Goal: Task Accomplishment & Management: Use online tool/utility

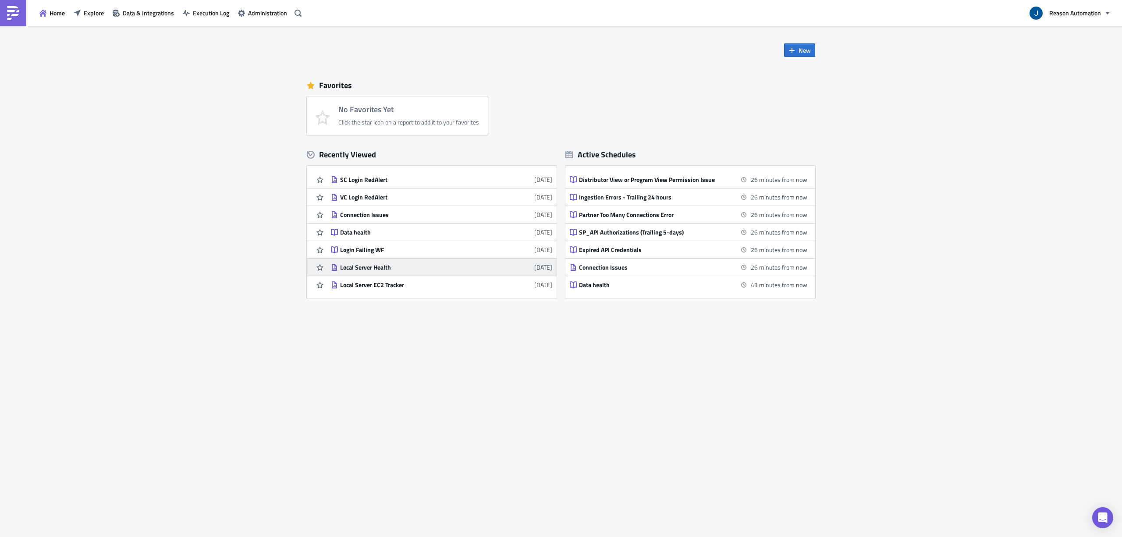
click at [361, 265] on div "Local Server Health" at bounding box center [416, 267] width 153 height 8
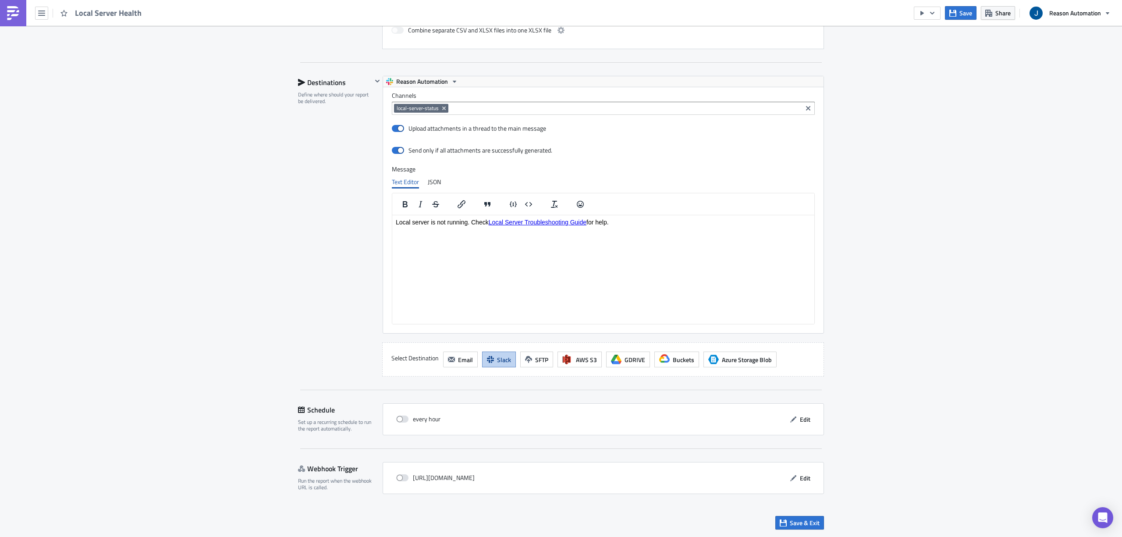
scroll to position [709, 0]
click at [402, 415] on span at bounding box center [402, 418] width 12 height 7
click at [402, 416] on input "checkbox" at bounding box center [401, 419] width 6 height 6
checkbox input "true"
click at [800, 421] on span "Edit" at bounding box center [805, 419] width 11 height 9
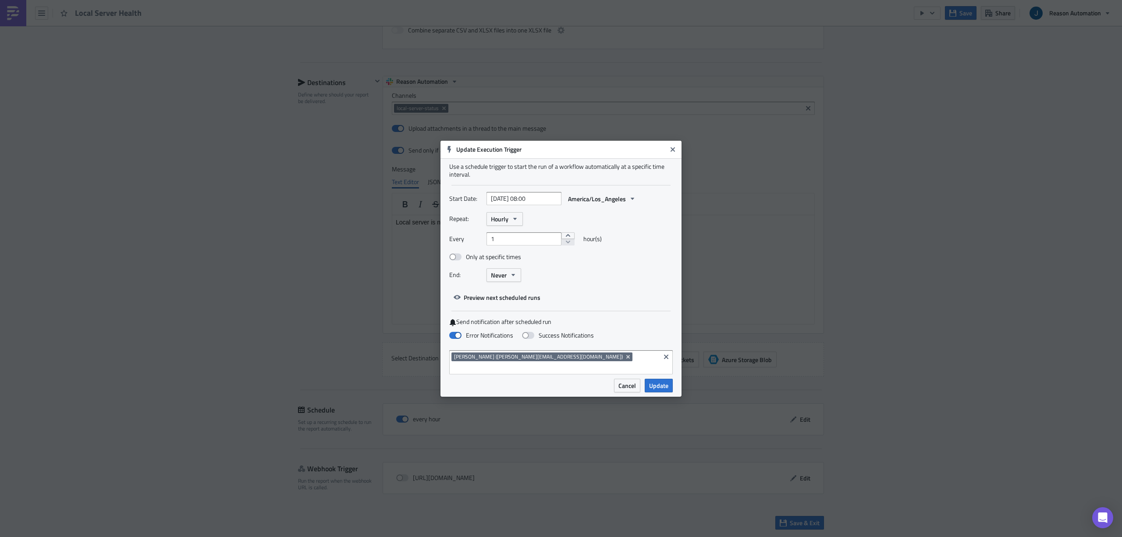
scroll to position [100, 422]
click at [563, 360] on span "[PERSON_NAME] ([PERSON_NAME][EMAIL_ADDRESS][DOMAIN_NAME])" at bounding box center [538, 356] width 169 height 7
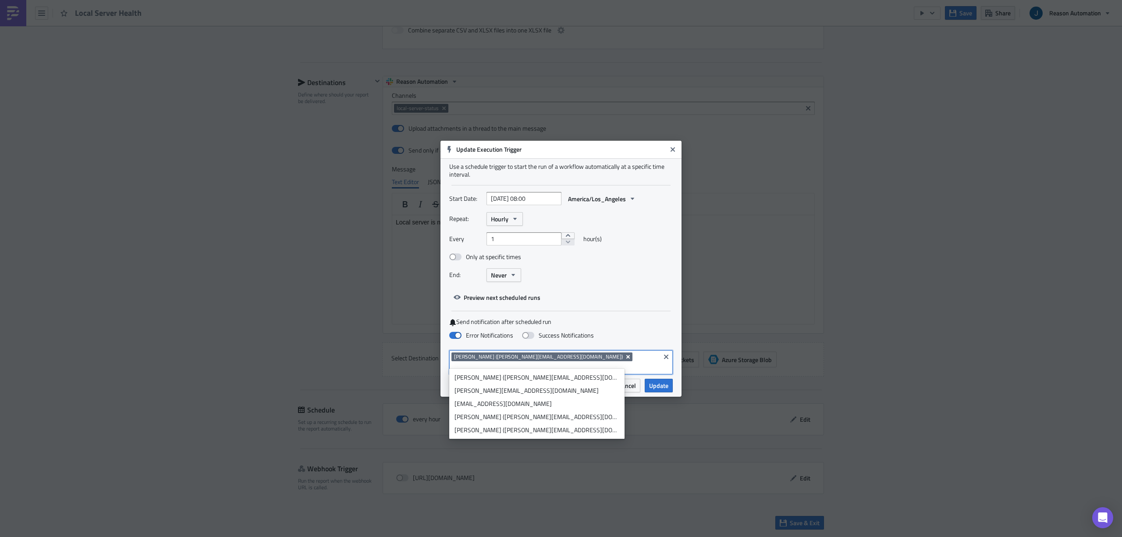
click at [626, 358] on icon "Remove Tag" at bounding box center [628, 356] width 4 height 4
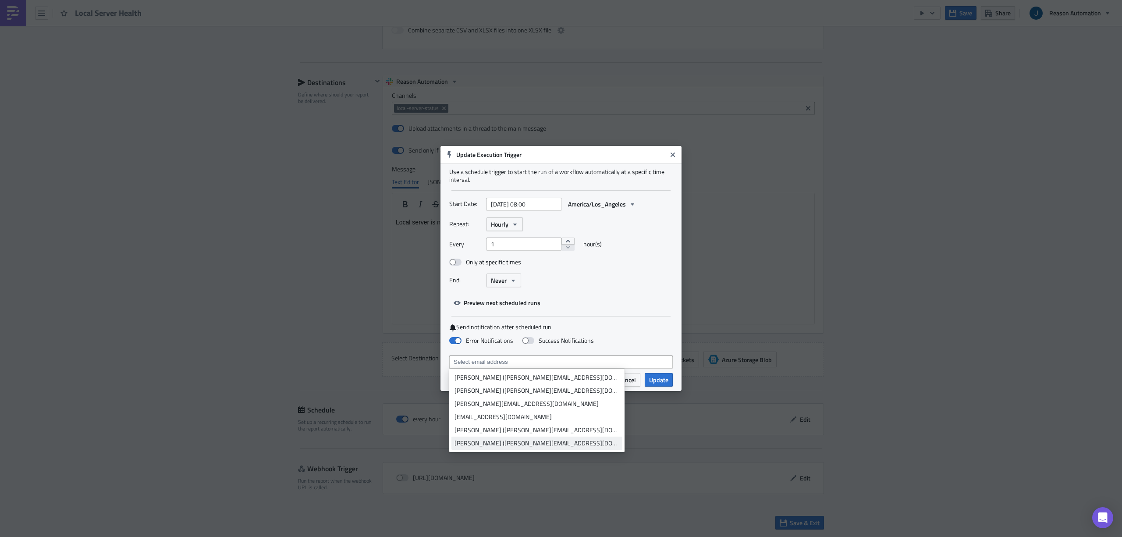
click at [530, 447] on link "[PERSON_NAME] ([PERSON_NAME][EMAIL_ADDRESS][DOMAIN_NAME])" at bounding box center [536, 442] width 171 height 13
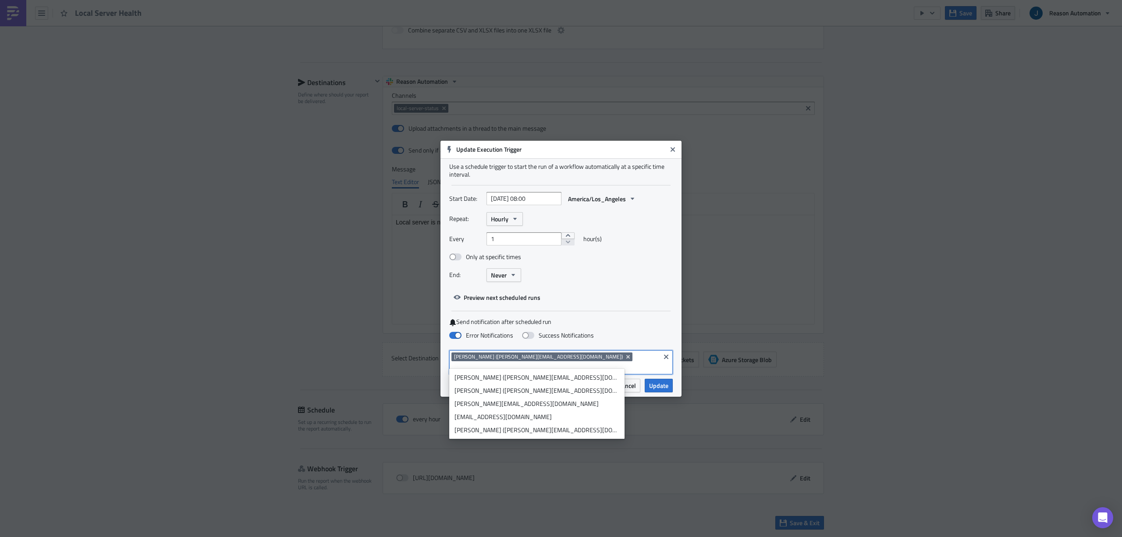
click at [663, 288] on div "Repeat: Hourly Every 1 hour(s) Only at specific times End: Never" at bounding box center [560, 250] width 223 height 76
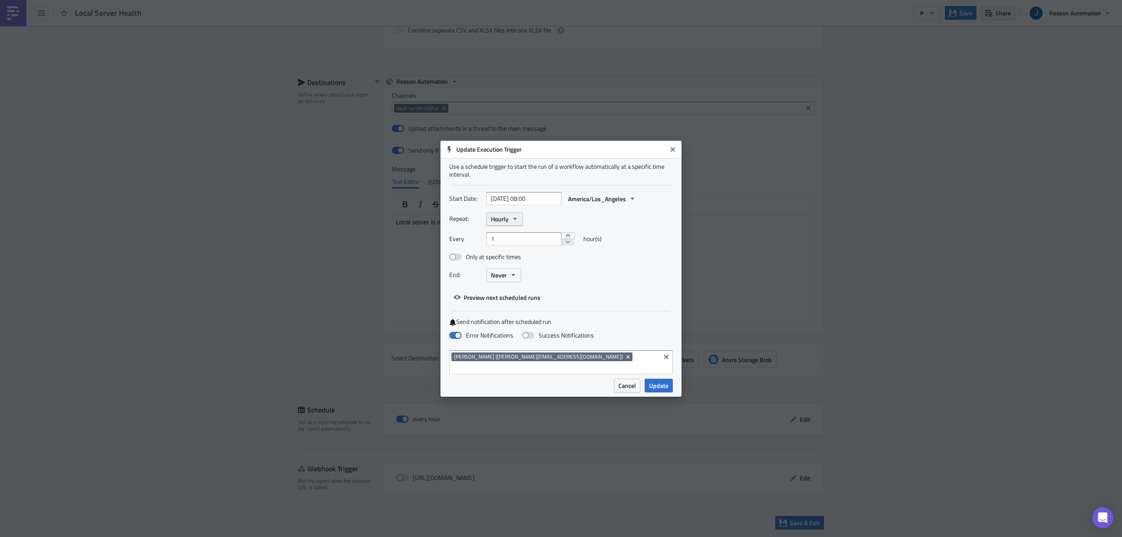
click at [519, 220] on button "Hourly" at bounding box center [504, 219] width 36 height 14
click at [536, 291] on div "Hourly" at bounding box center [533, 287] width 63 height 9
click at [665, 381] on span "Update" at bounding box center [658, 385] width 19 height 9
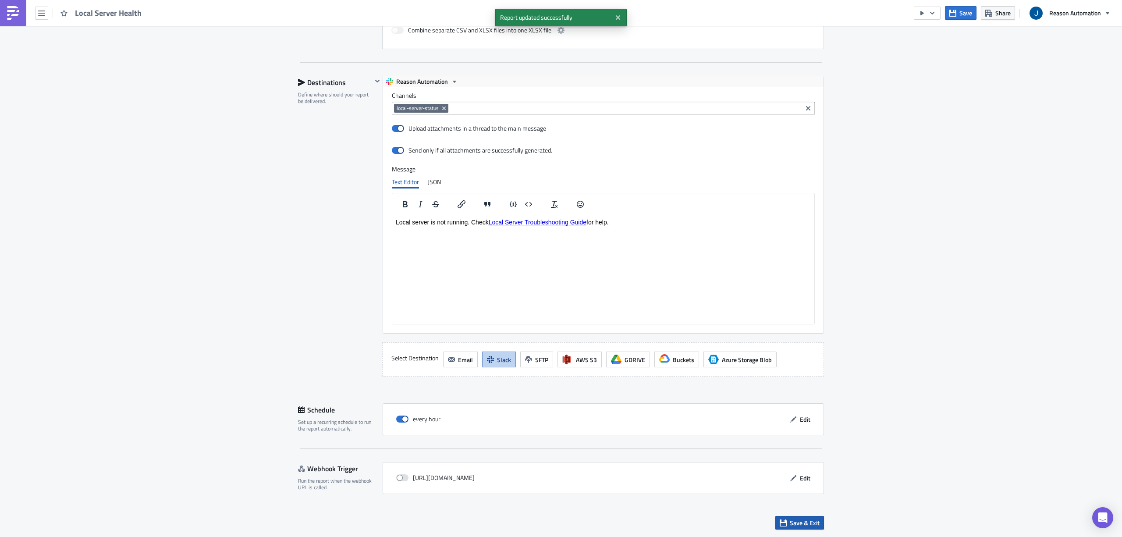
click at [793, 521] on span "Save & Exit" at bounding box center [805, 522] width 30 height 9
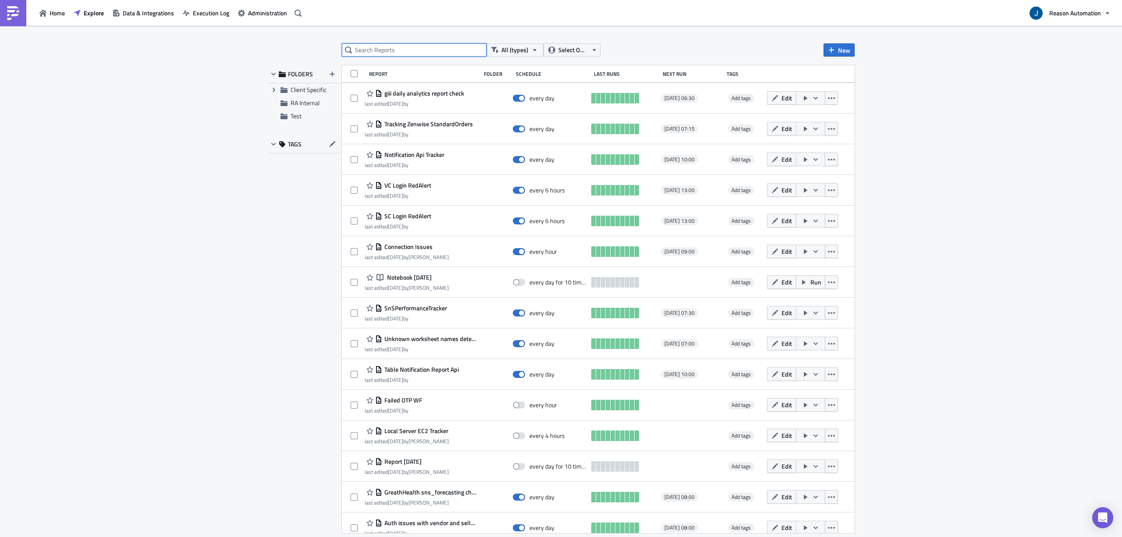
click at [397, 53] on input "text" at bounding box center [414, 49] width 145 height 13
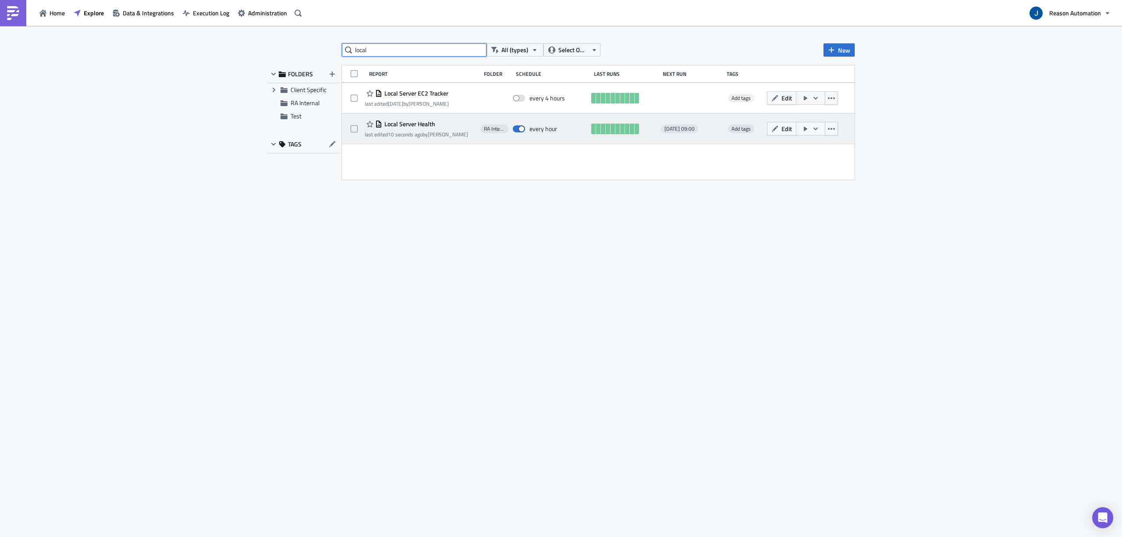
type input "local"
click at [407, 125] on span "Local Server Health" at bounding box center [408, 124] width 53 height 8
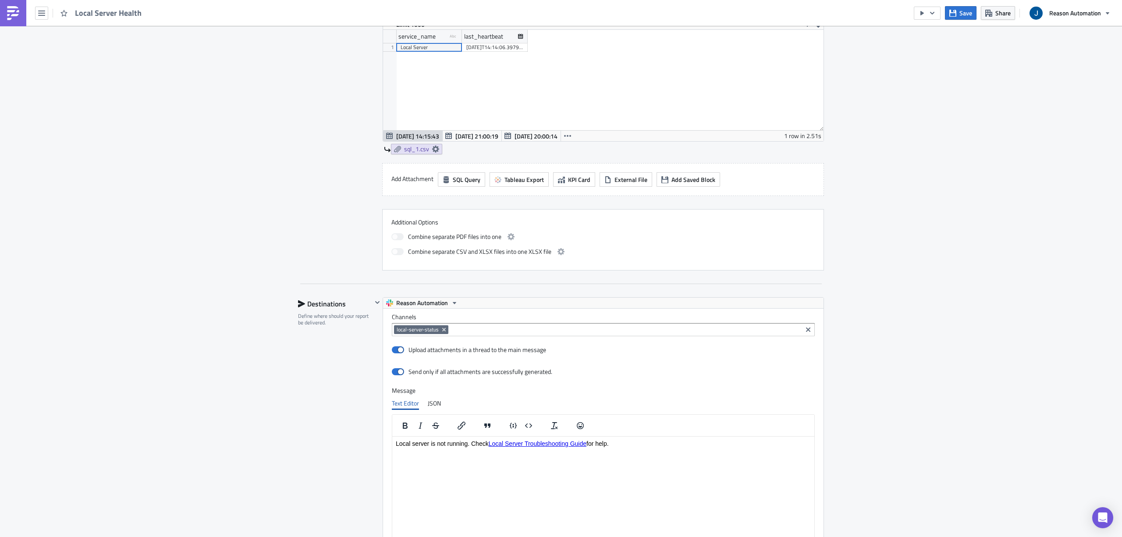
scroll to position [642, 0]
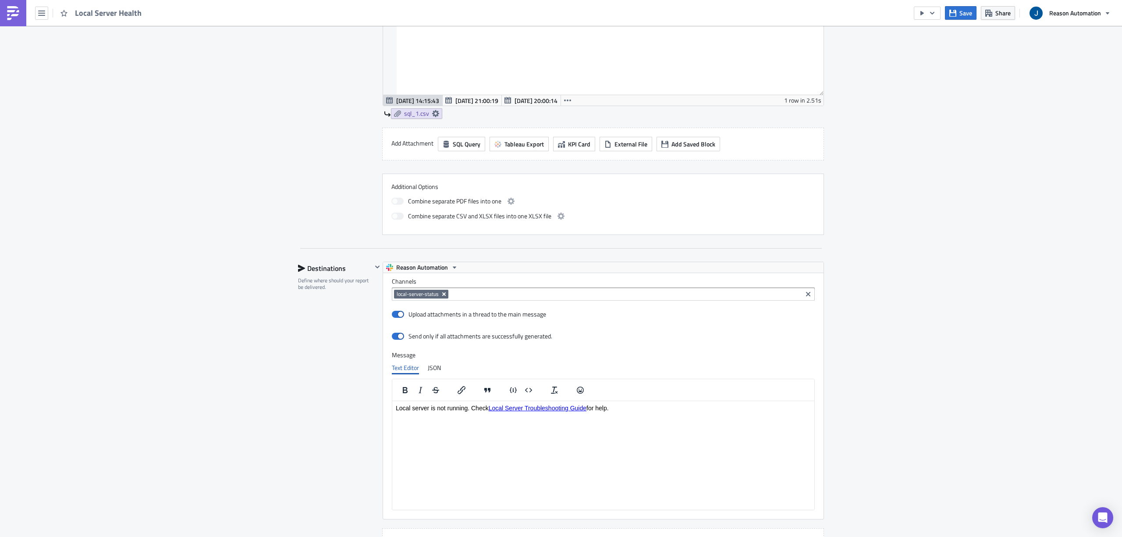
click at [442, 296] on icon "Remove Tag" at bounding box center [444, 294] width 4 height 4
type input "#tech-status"
click at [443, 312] on div "Add "#tech-status"" at bounding box center [432, 313] width 58 height 9
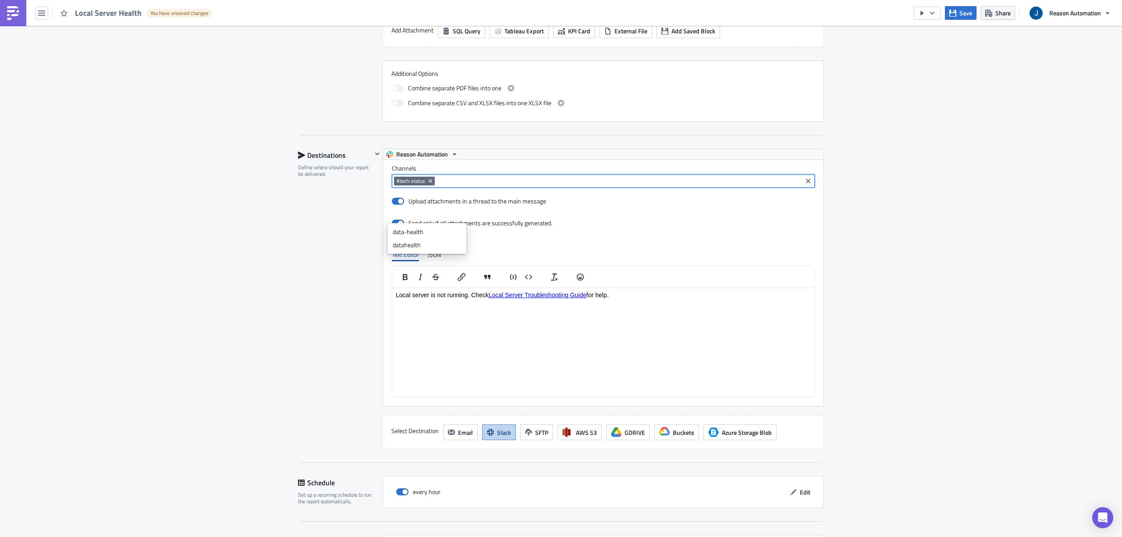
scroll to position [759, 0]
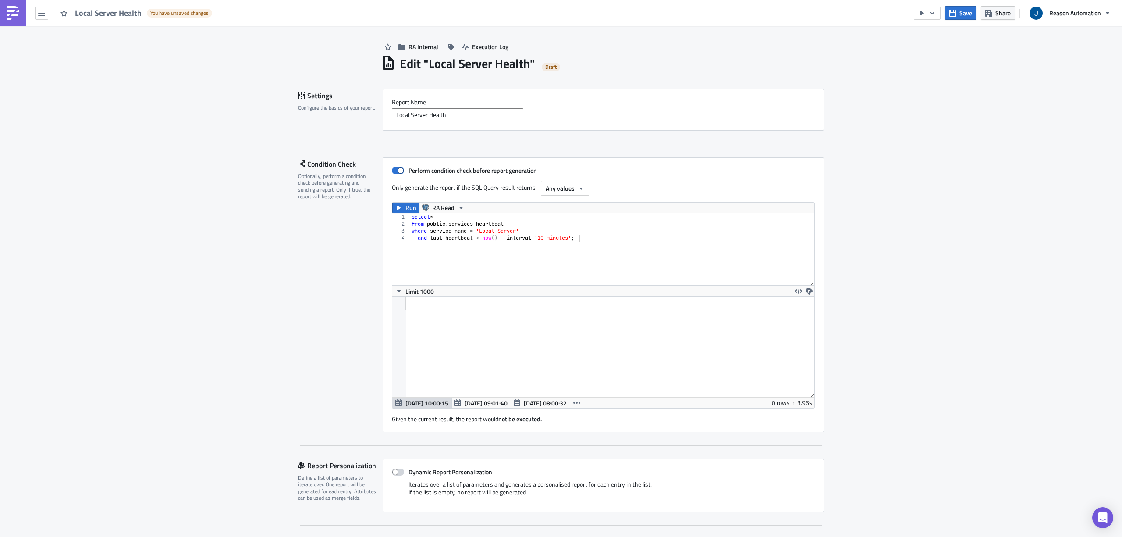
scroll to position [0, 0]
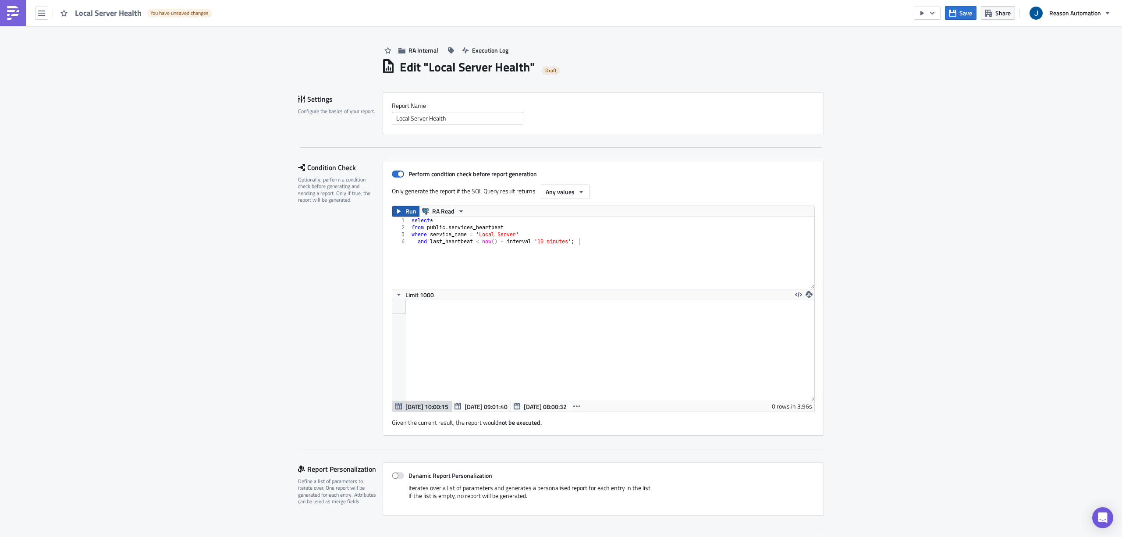
click at [395, 210] on icon "button" at bounding box center [398, 211] width 7 height 7
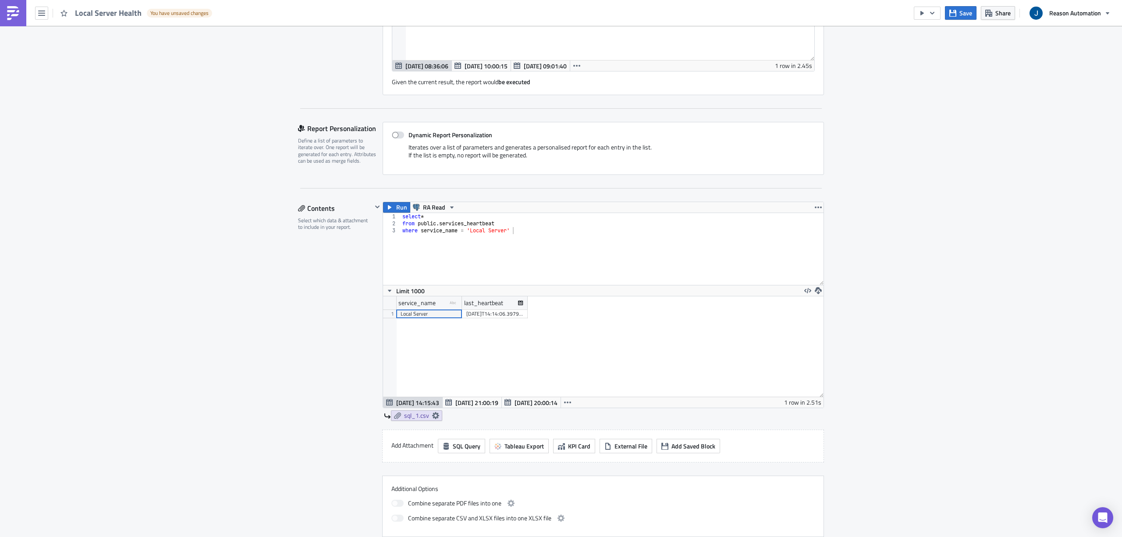
scroll to position [351, 0]
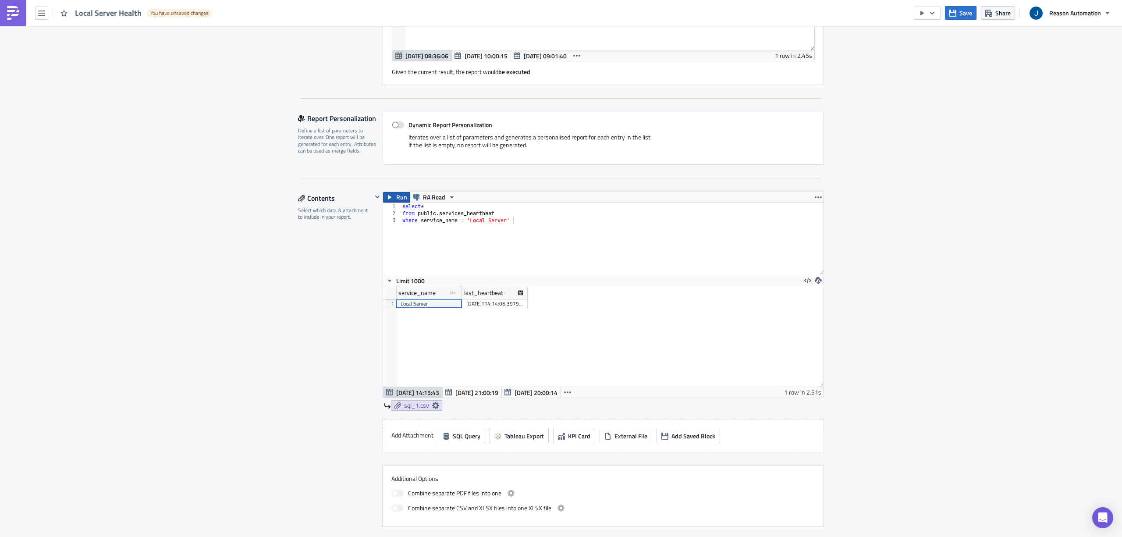
click at [398, 198] on span "Run" at bounding box center [401, 197] width 11 height 11
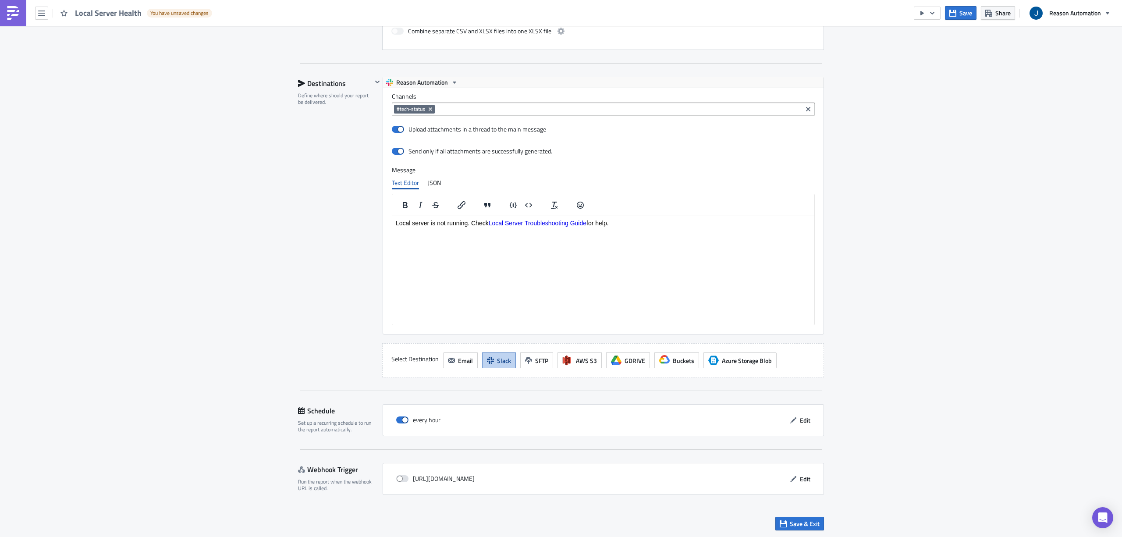
scroll to position [835, 0]
click at [790, 521] on span "Save & Exit" at bounding box center [805, 522] width 30 height 9
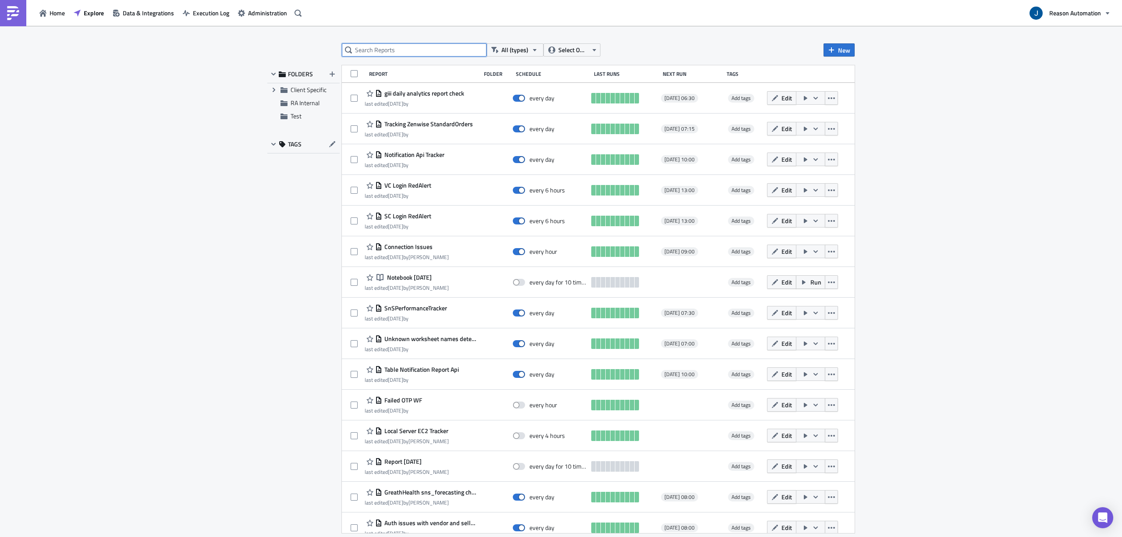
click at [414, 50] on input "text" at bounding box center [414, 49] width 145 height 13
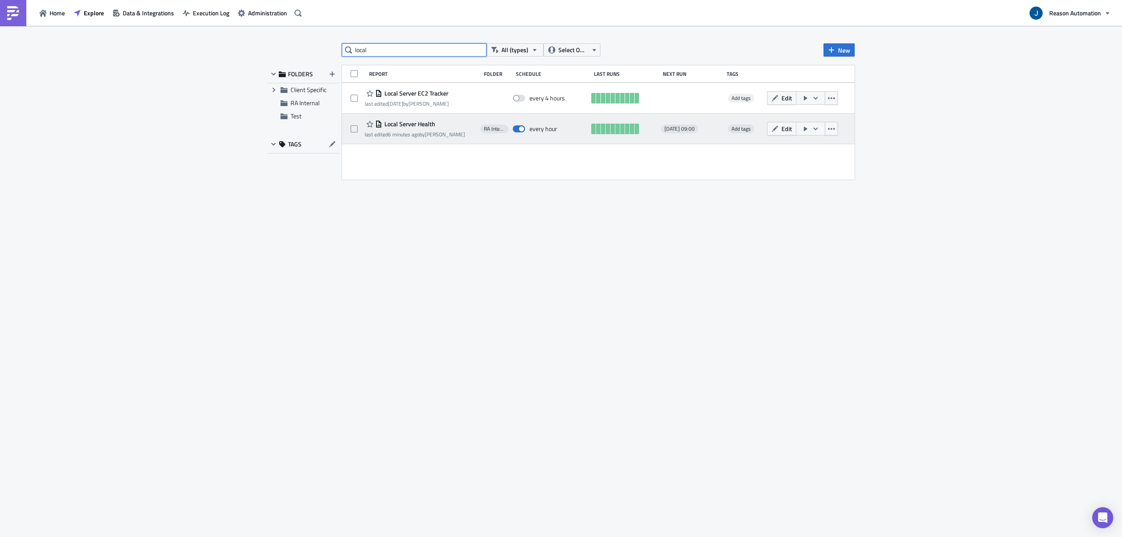
type input "local"
click at [404, 121] on span "Local Server Health" at bounding box center [408, 124] width 53 height 8
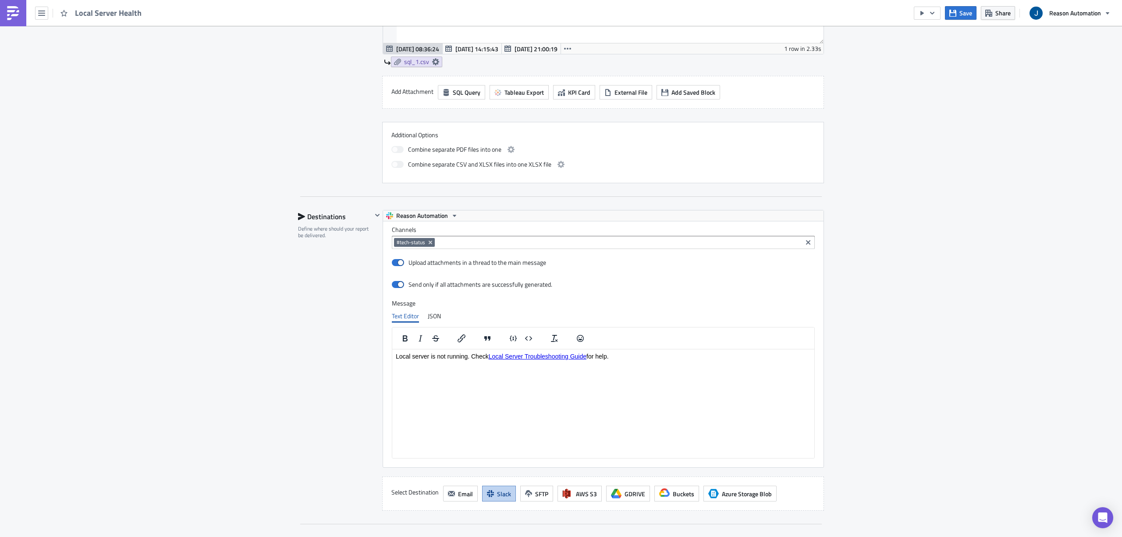
scroll to position [701, 0]
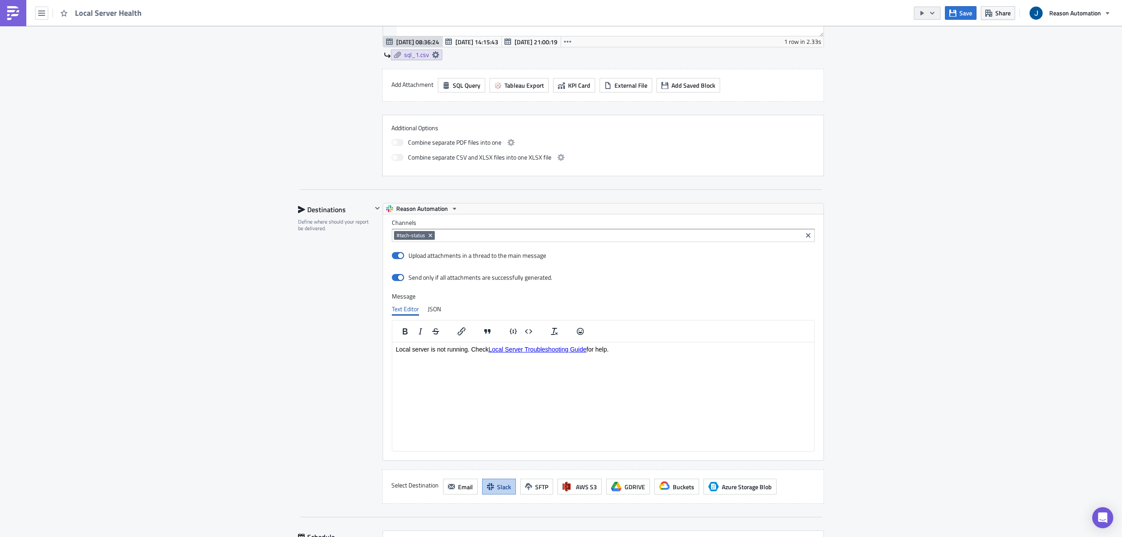
click at [931, 10] on icon "button" at bounding box center [931, 13] width 7 height 7
click at [928, 14] on icon "button" at bounding box center [931, 13] width 7 height 7
click at [932, 13] on icon "button" at bounding box center [932, 12] width 4 height 3
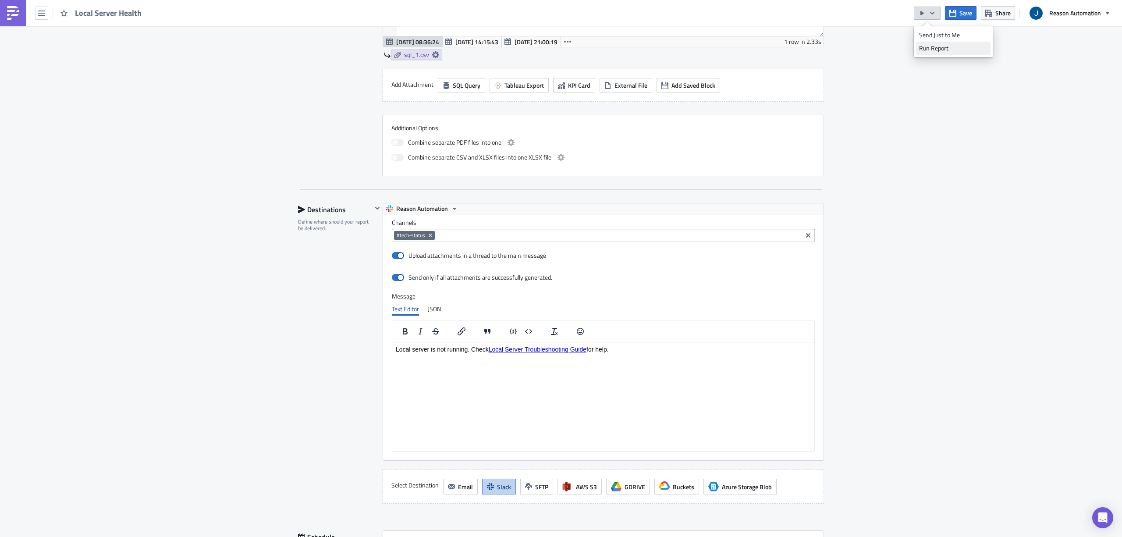
click at [943, 52] on div "Run Report" at bounding box center [953, 48] width 68 height 9
